Goal: Task Accomplishment & Management: Complete application form

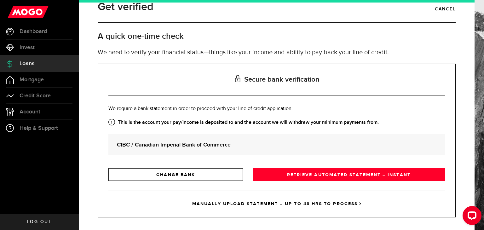
scroll to position [15, 0]
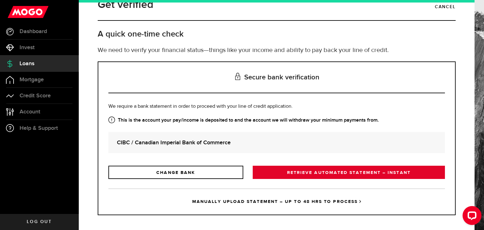
click at [268, 174] on link "RETRIEVE AUTOMATED STATEMENT – INSTANT" at bounding box center [349, 172] width 192 height 13
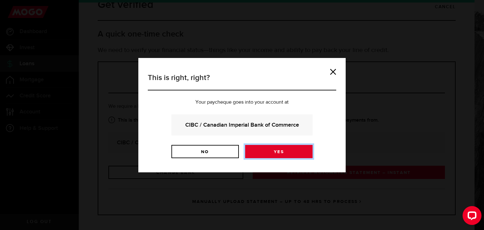
click at [259, 151] on link "Yes" at bounding box center [278, 151] width 67 height 13
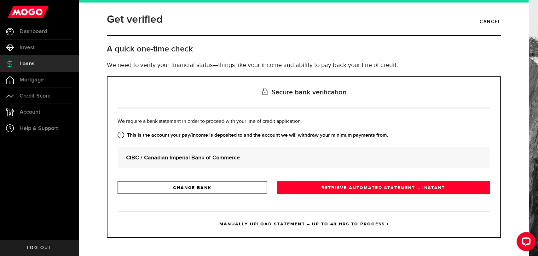
click at [314, 225] on link "MANUALLY UPLOAD STATEMENT – UP TO 48 HRS TO PROCESS" at bounding box center [304, 224] width 372 height 26
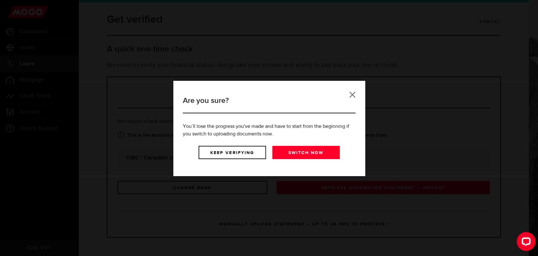
click at [350, 97] on link at bounding box center [352, 94] width 6 height 6
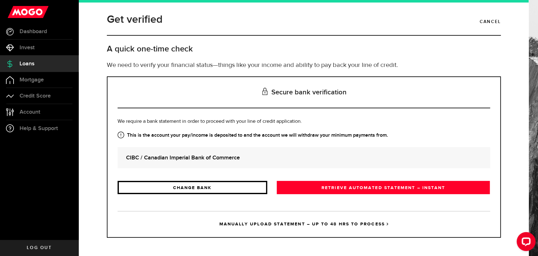
click at [241, 185] on link "CHANGE BANK" at bounding box center [193, 187] width 150 height 13
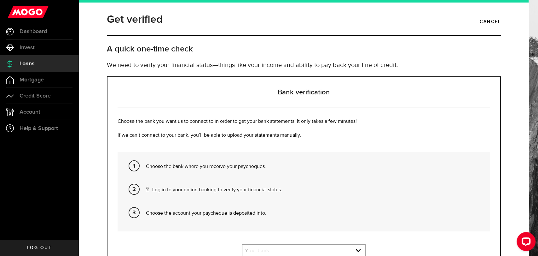
scroll to position [63, 0]
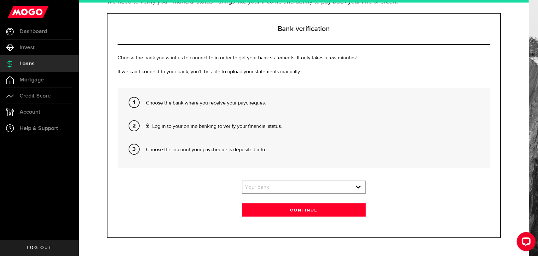
click at [271, 180] on div "Your bank Your bank BMO / Bank of Montreal Scotiabank / Bank of Nova Scotia RBC…" at bounding box center [304, 186] width 124 height 13
click at [272, 185] on link "expand select" at bounding box center [303, 187] width 123 height 12
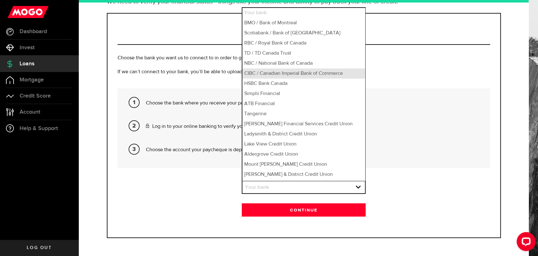
click at [247, 76] on li "CIBC / Canadian Imperial Bank of Commerce" at bounding box center [303, 73] width 123 height 10
select select "6"
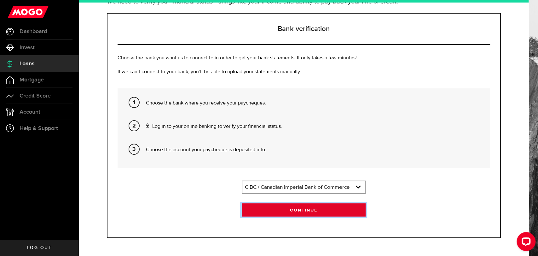
click at [272, 205] on button "Continue" at bounding box center [304, 209] width 124 height 13
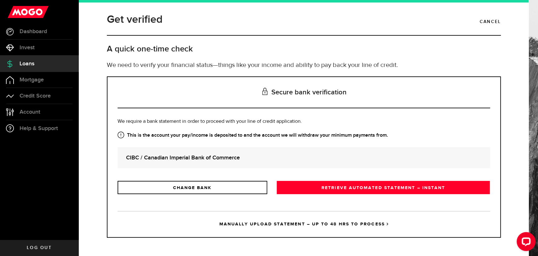
scroll to position [0, 0]
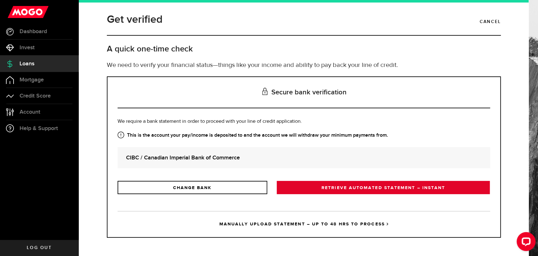
click at [296, 191] on link "RETRIEVE AUTOMATED STATEMENT – INSTANT" at bounding box center [383, 187] width 213 height 13
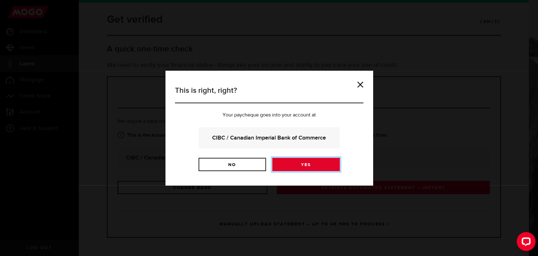
click at [285, 162] on link "Yes" at bounding box center [305, 164] width 67 height 13
